Goal: Task Accomplishment & Management: Manage account settings

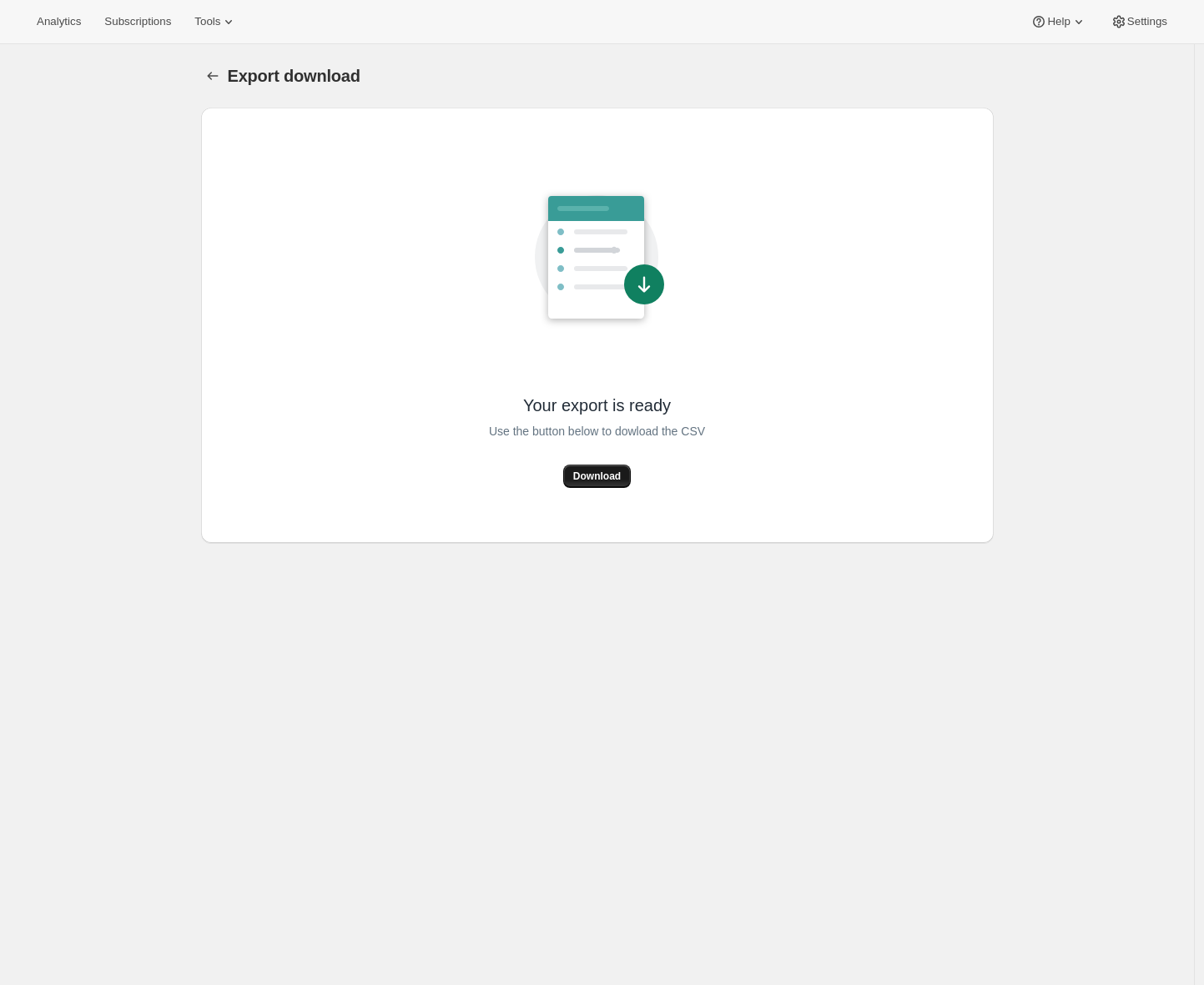
click at [620, 470] on span "Download" at bounding box center [596, 477] width 48 height 14
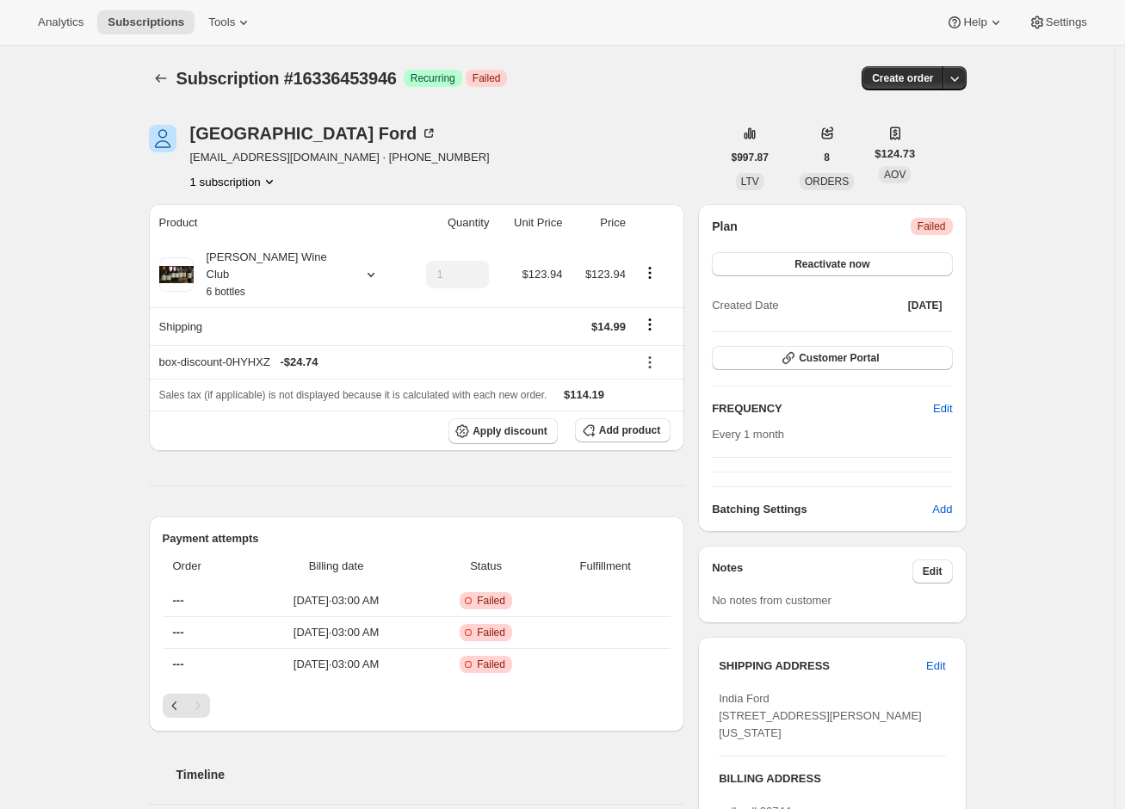
scroll to position [330, 0]
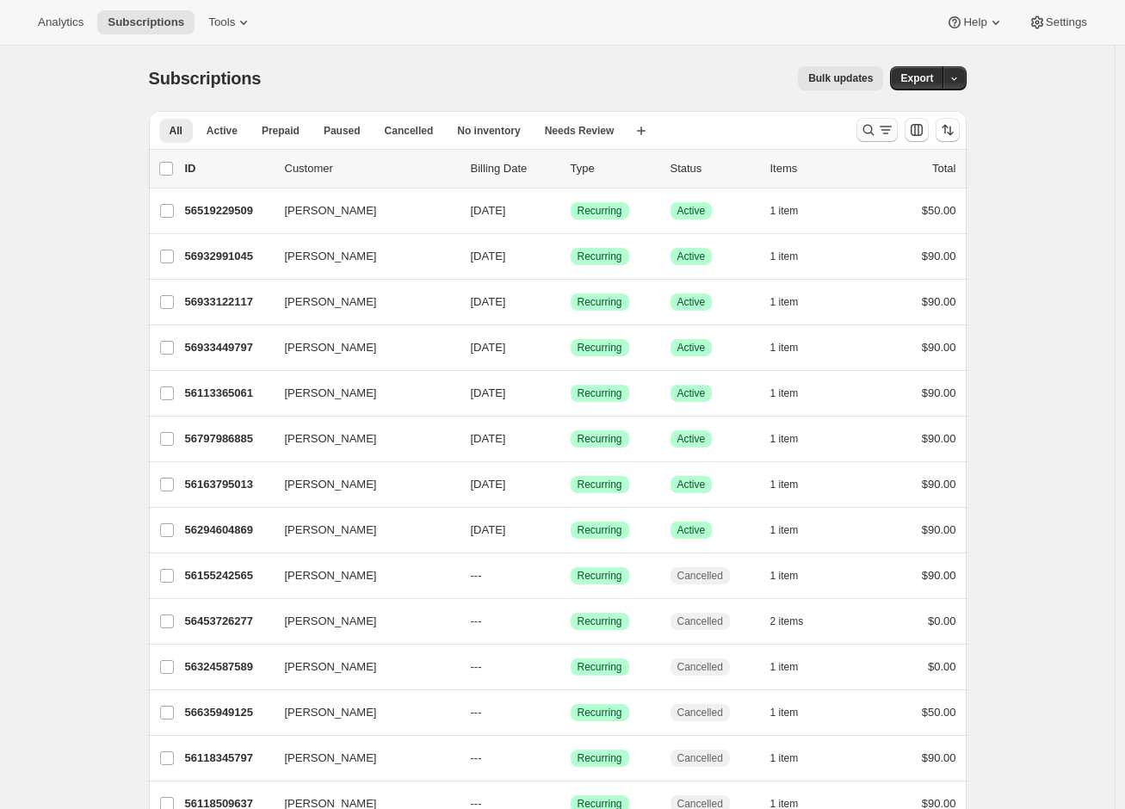
click at [873, 132] on icon "Search and filter results" at bounding box center [867, 130] width 11 height 11
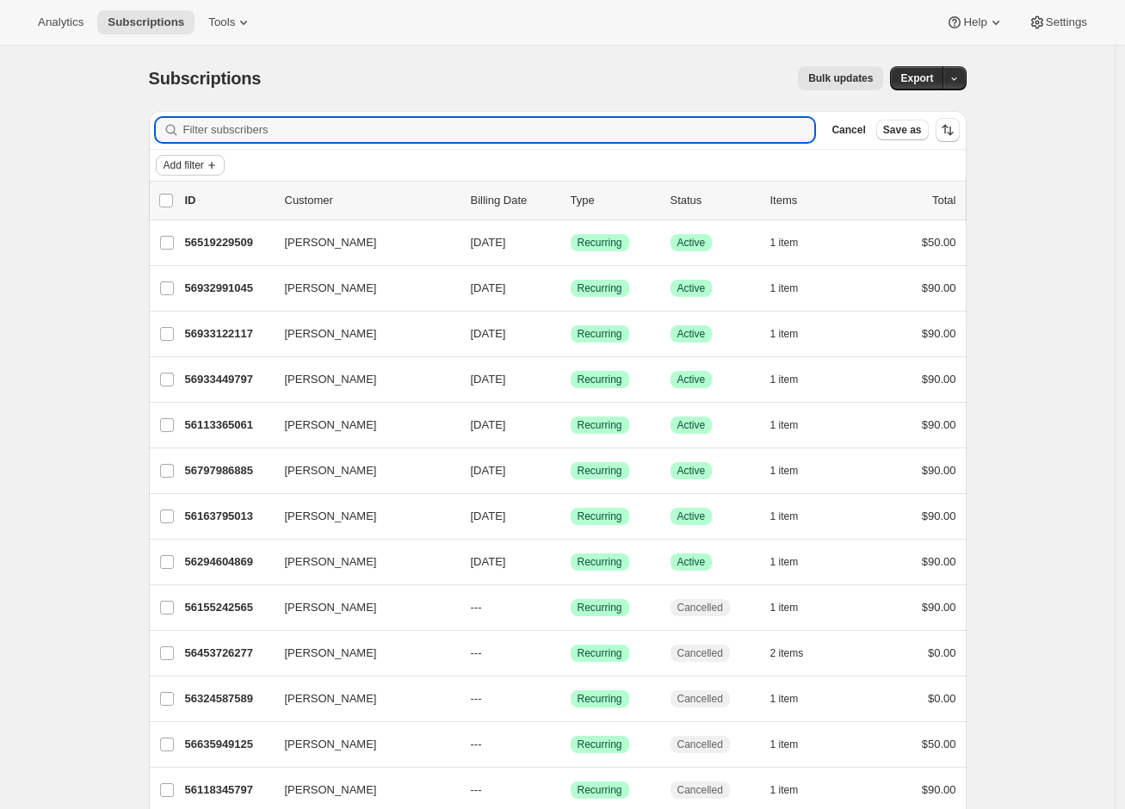
click at [190, 166] on span "Add filter" at bounding box center [184, 165] width 40 height 14
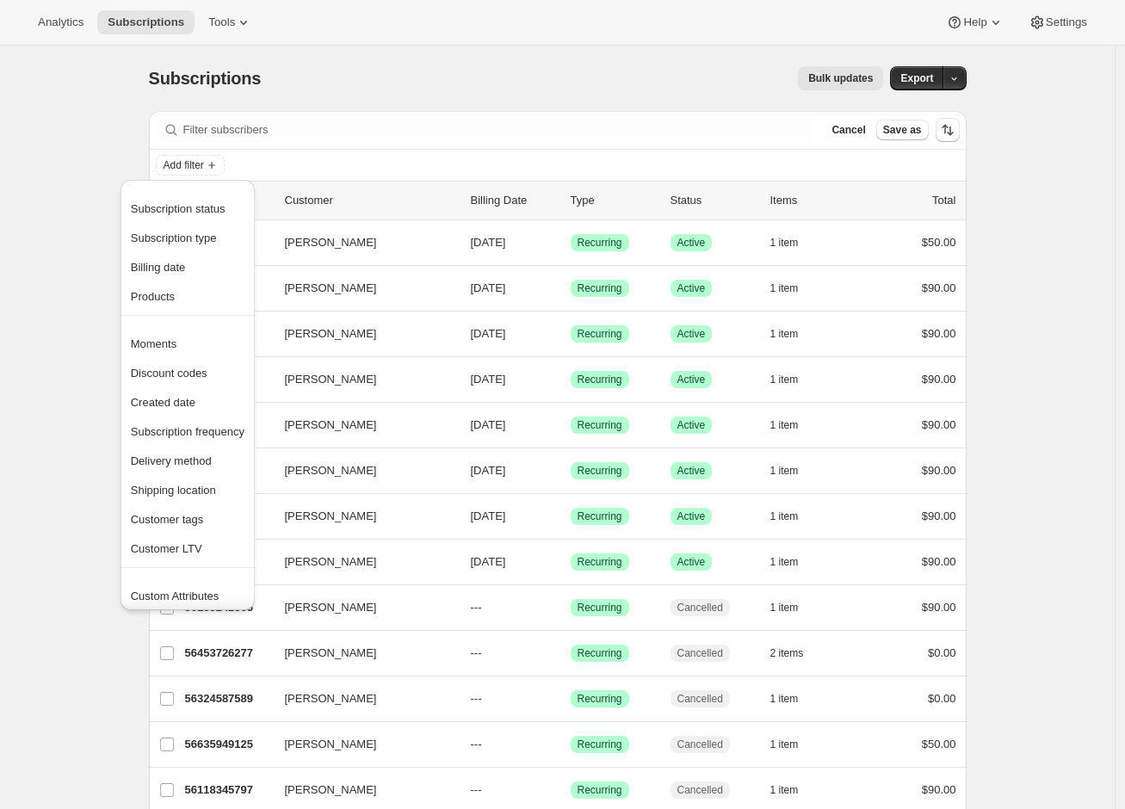
click at [39, 307] on div "Subscriptions. This page is ready Subscriptions Bulk updates More actions Bulk …" at bounding box center [557, 500] width 1114 height 909
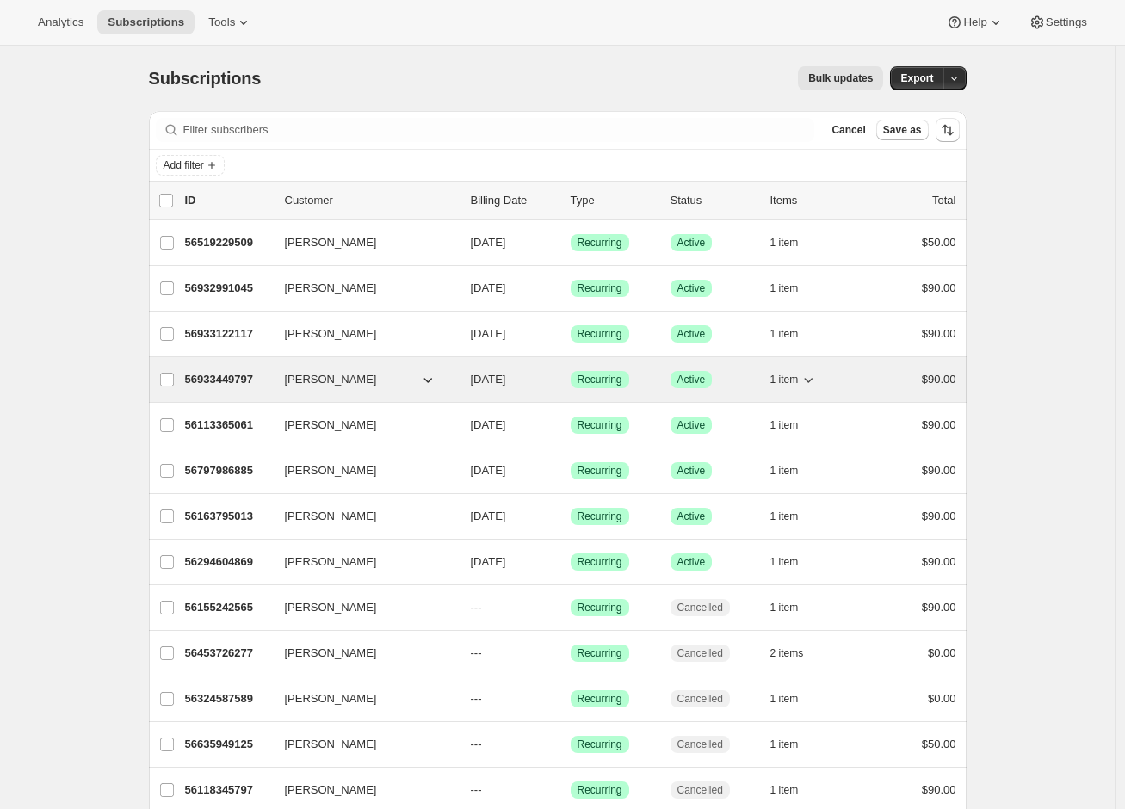
click at [240, 380] on p "56933449797" at bounding box center [228, 379] width 86 height 17
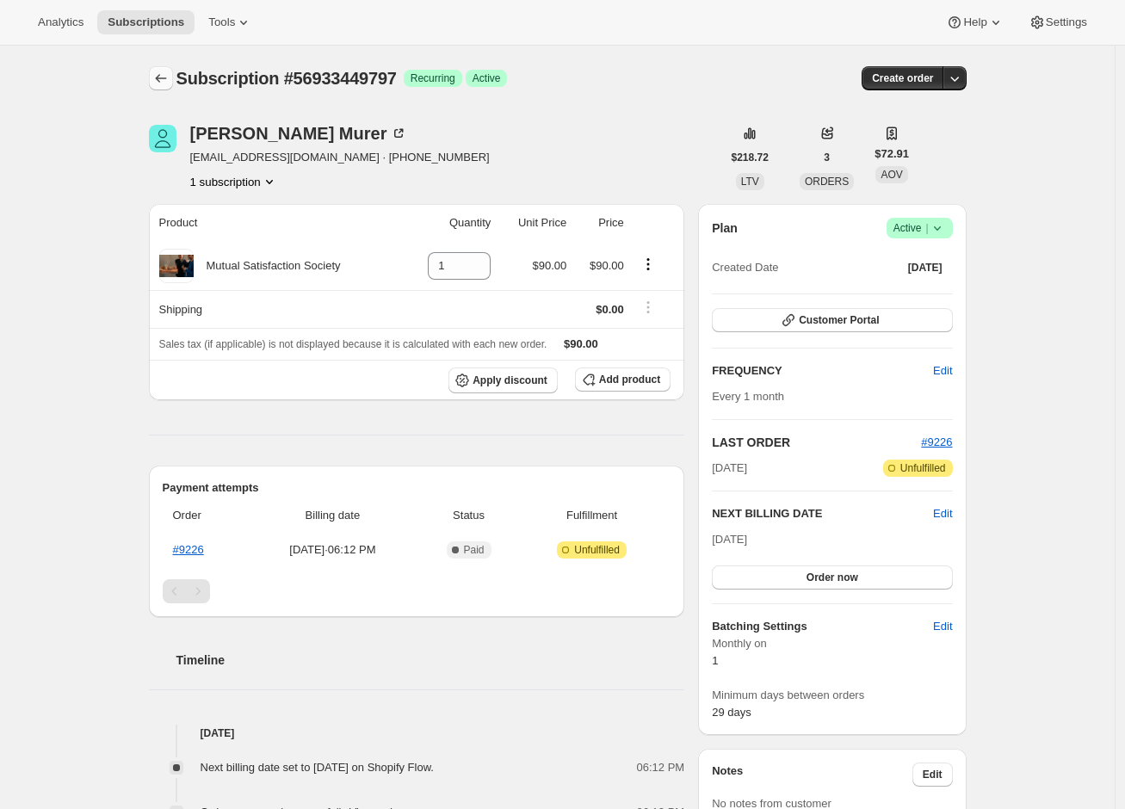
click at [158, 74] on icon "Subscriptions" at bounding box center [160, 78] width 17 height 17
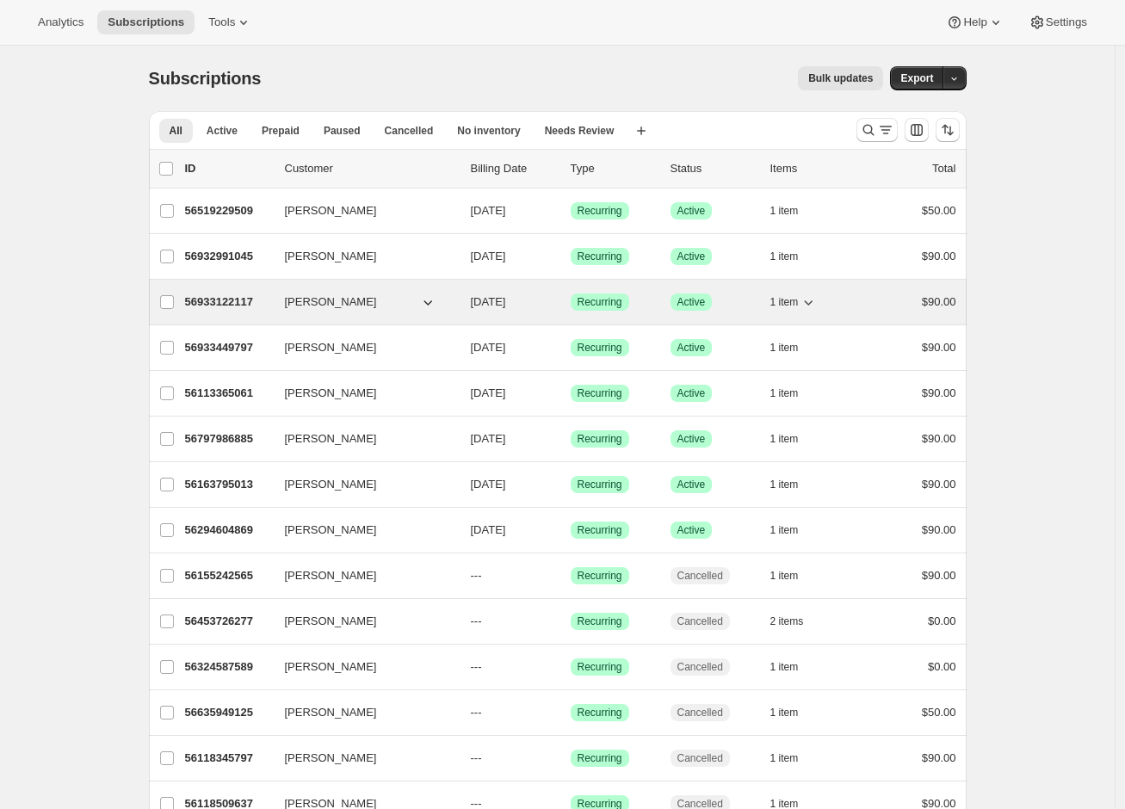
click at [203, 302] on p "56933122117" at bounding box center [228, 301] width 86 height 17
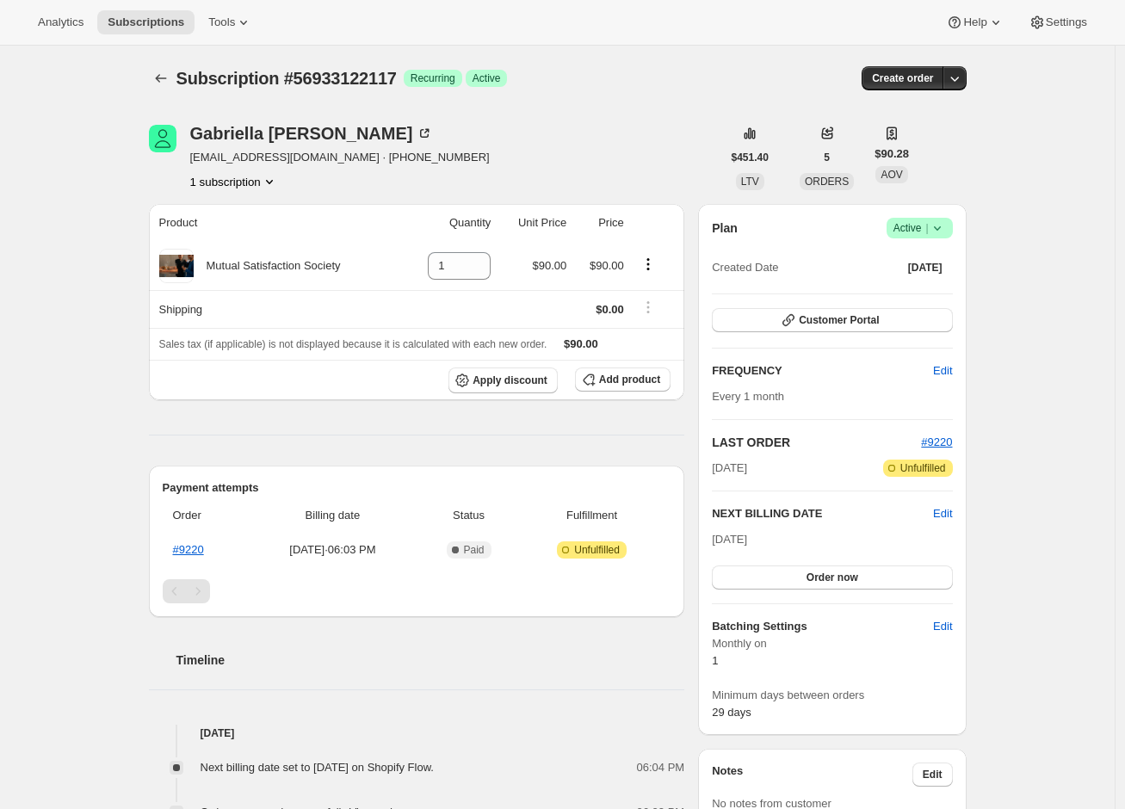
scroll to position [163, 0]
